Goal: Check status

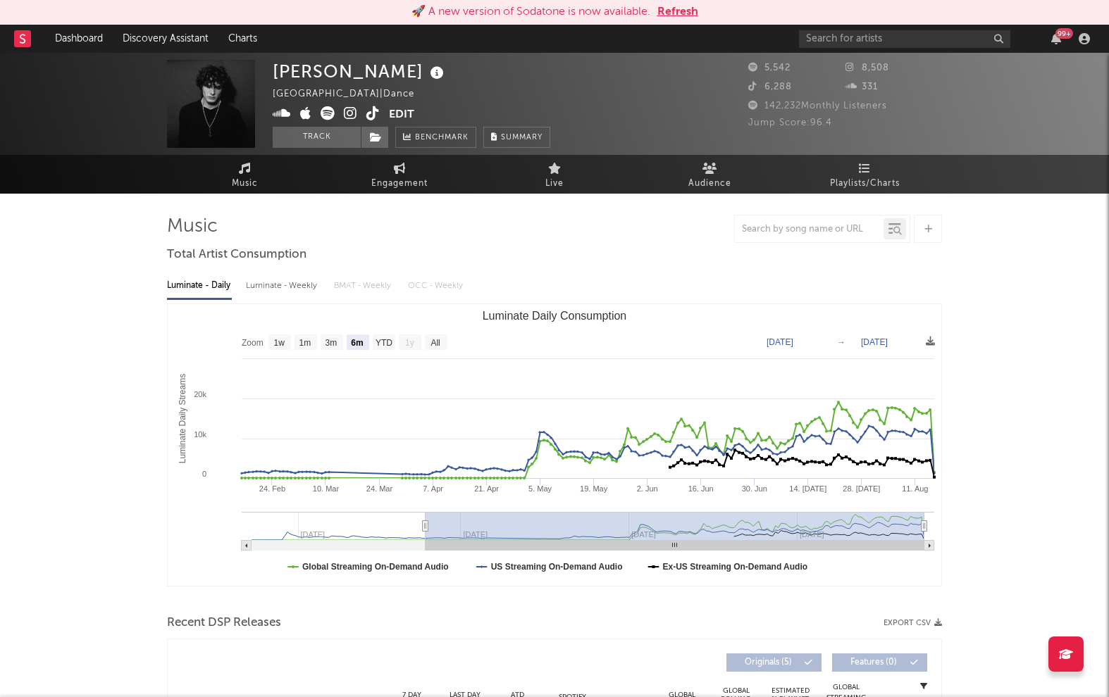
select select "6m"
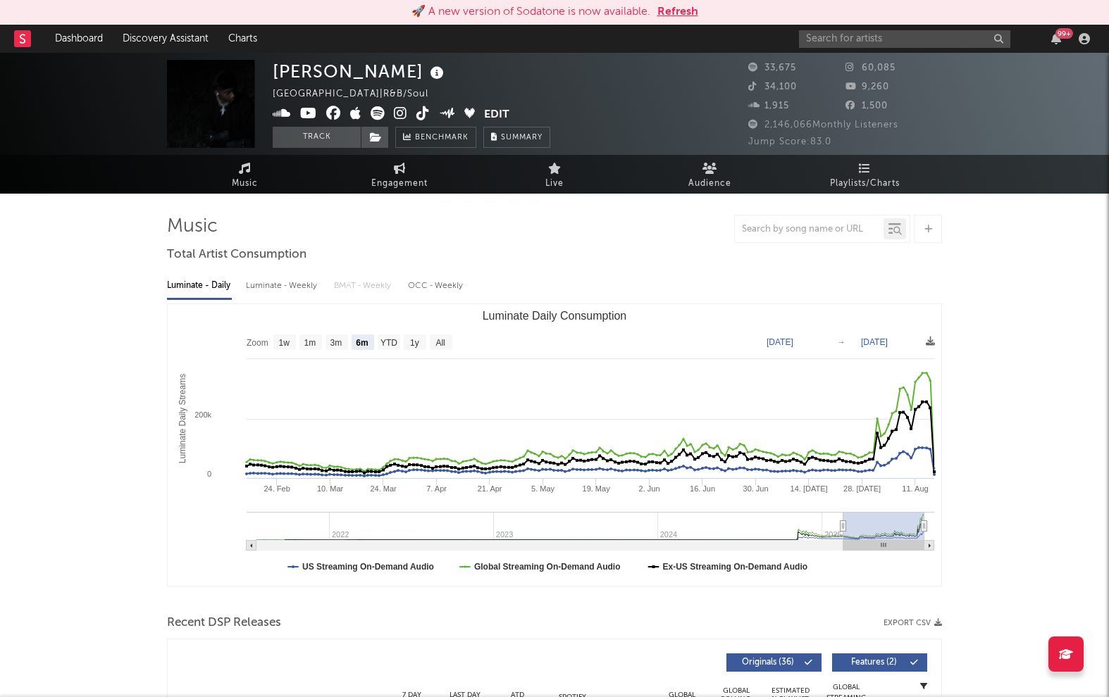
select select "6m"
click at [679, 9] on button "Refresh" at bounding box center [677, 12] width 41 height 17
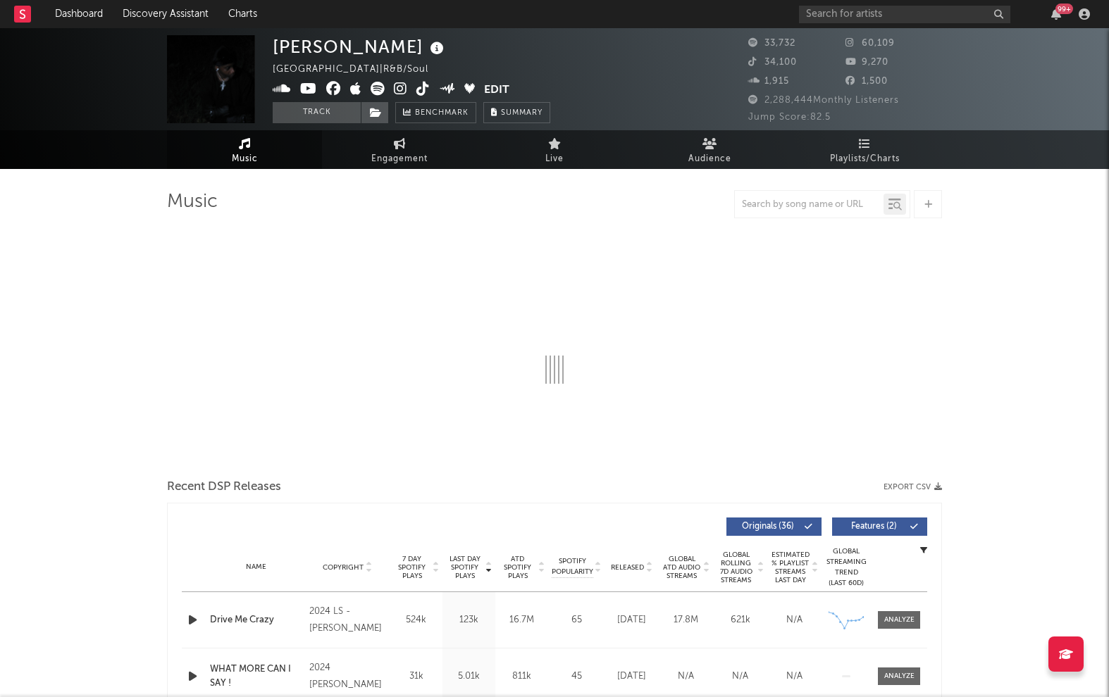
select select "6m"
